Goal: Book appointment/travel/reservation

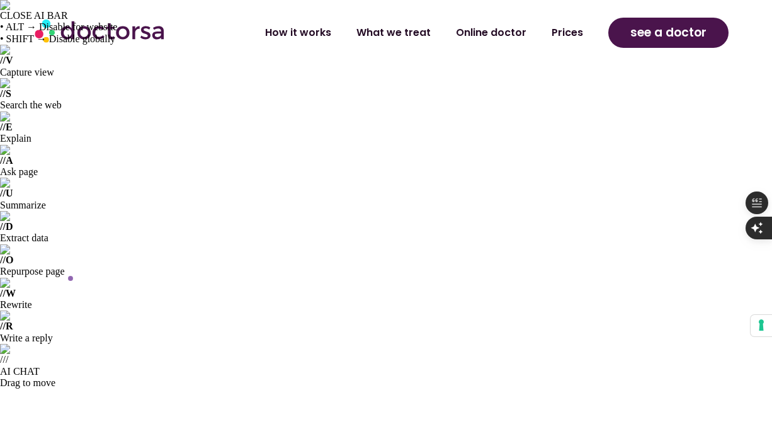
scroll to position [2171, 0]
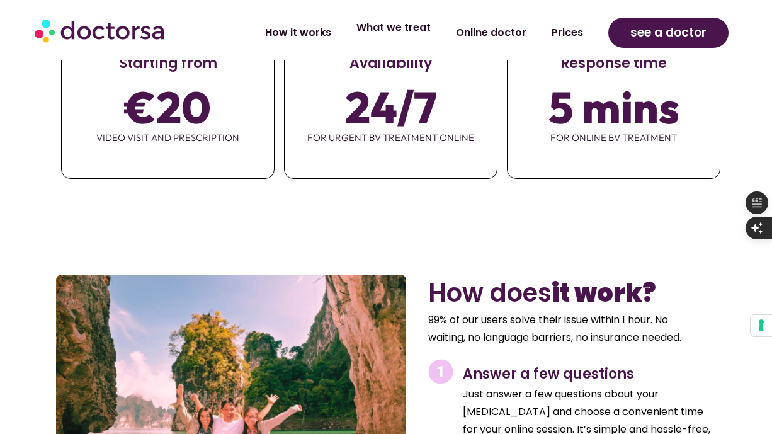
click at [384, 27] on link "What we treat" at bounding box center [394, 27] width 100 height 29
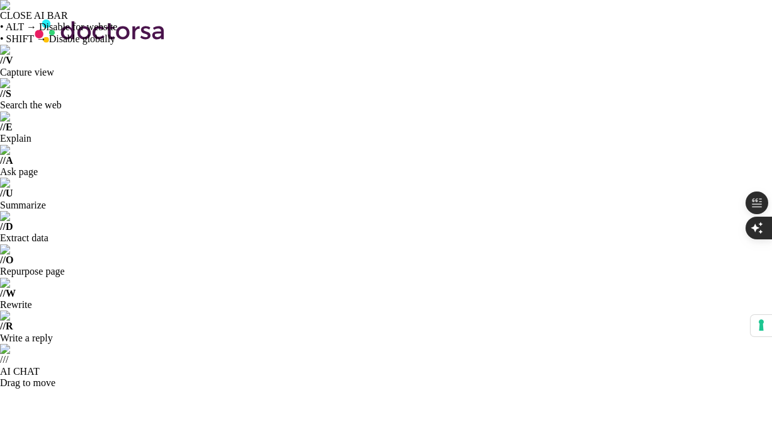
scroll to position [250, 0]
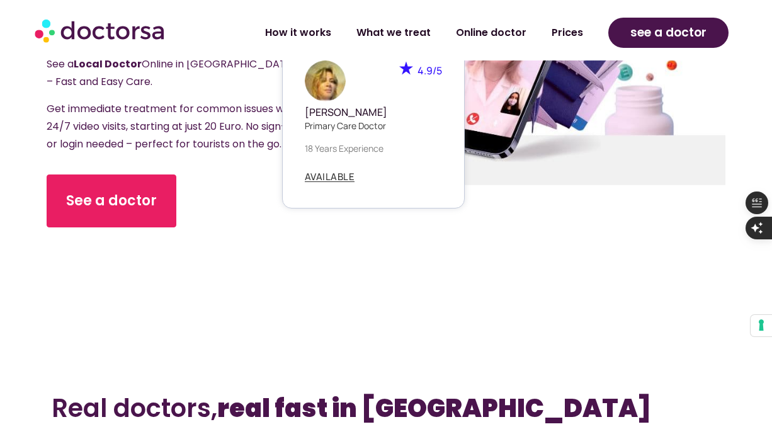
scroll to position [617, 0]
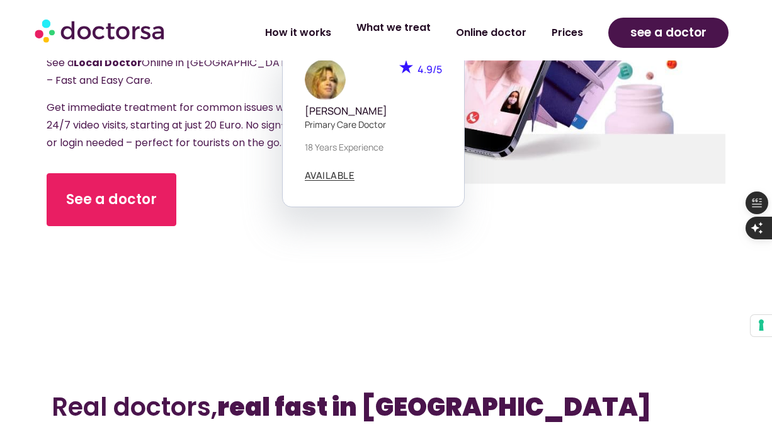
click at [430, 31] on link "What we treat" at bounding box center [394, 27] width 100 height 29
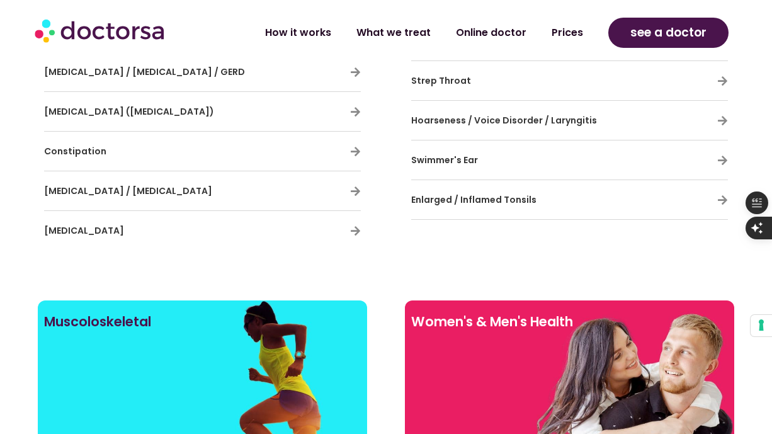
scroll to position [2401, 0]
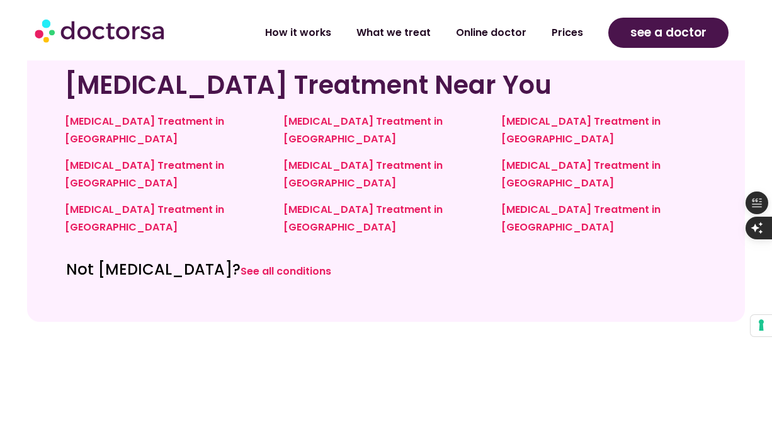
scroll to position [3436, 0]
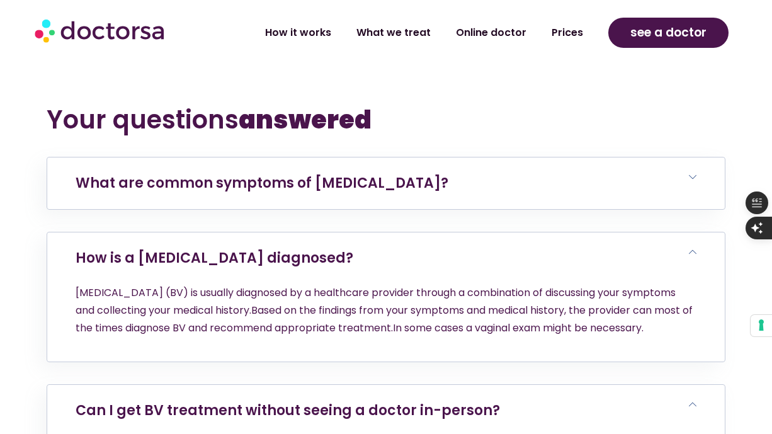
scroll to position [3782, 0]
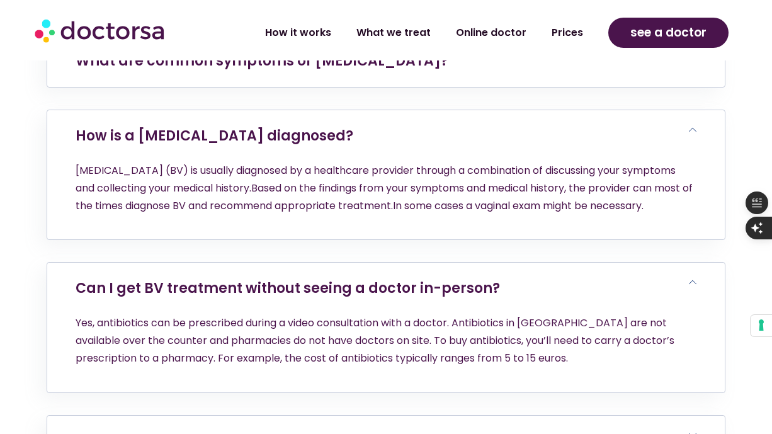
scroll to position [3883, 0]
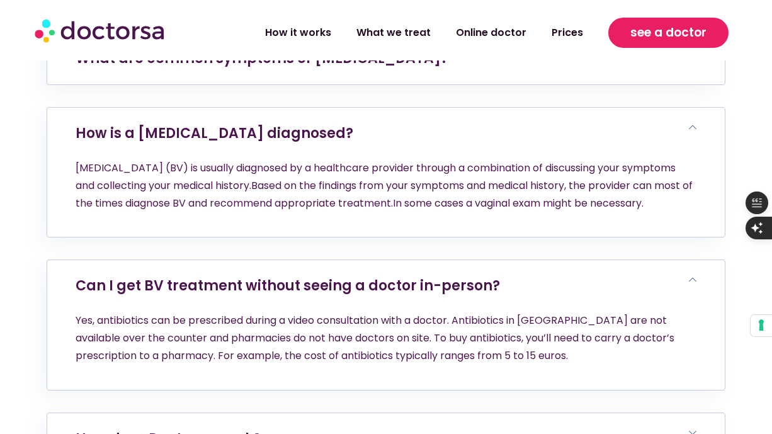
click at [698, 47] on link "see a doctor" at bounding box center [668, 33] width 120 height 30
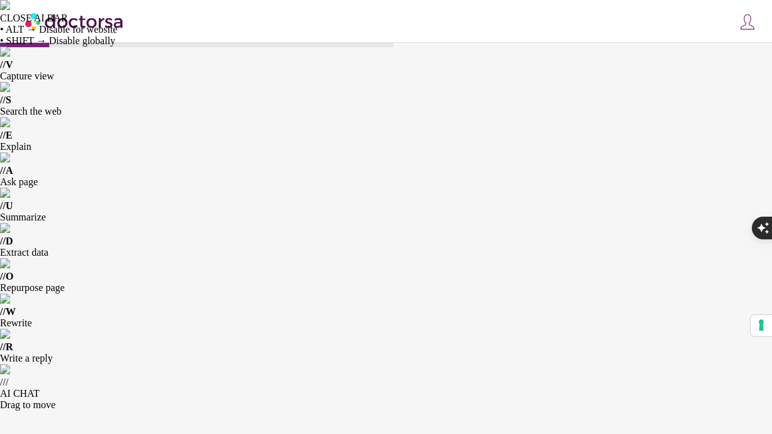
type input "**"
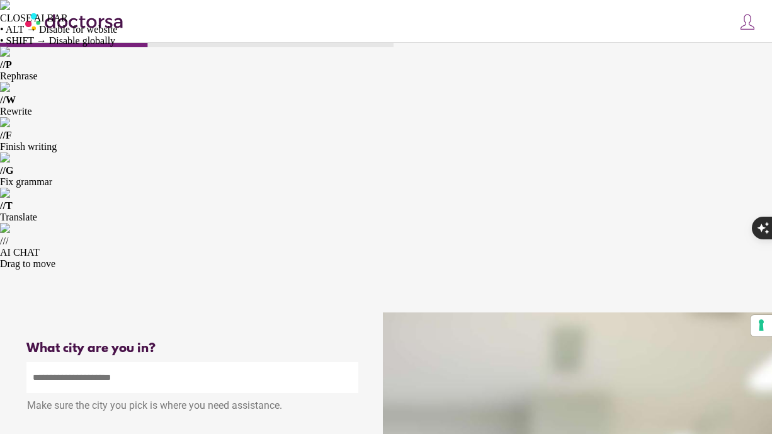
click at [210, 362] on input "text" at bounding box center [192, 377] width 332 height 31
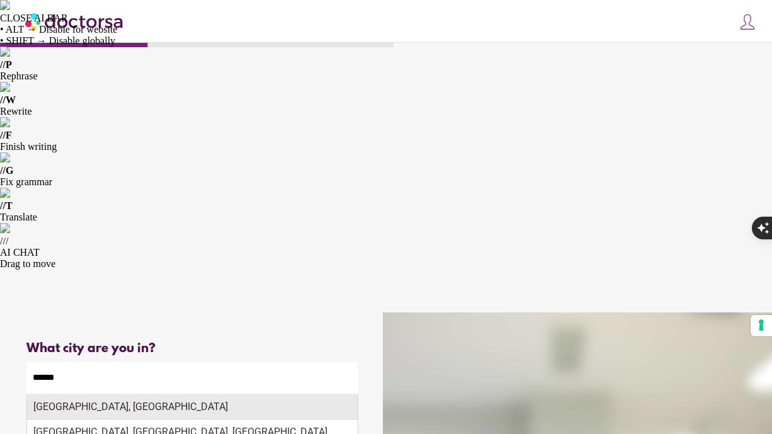
click at [167, 394] on div "[GEOGRAPHIC_DATA], [GEOGRAPHIC_DATA]" at bounding box center [192, 406] width 331 height 25
type input "**********"
